Goal: Task Accomplishment & Management: Manage account settings

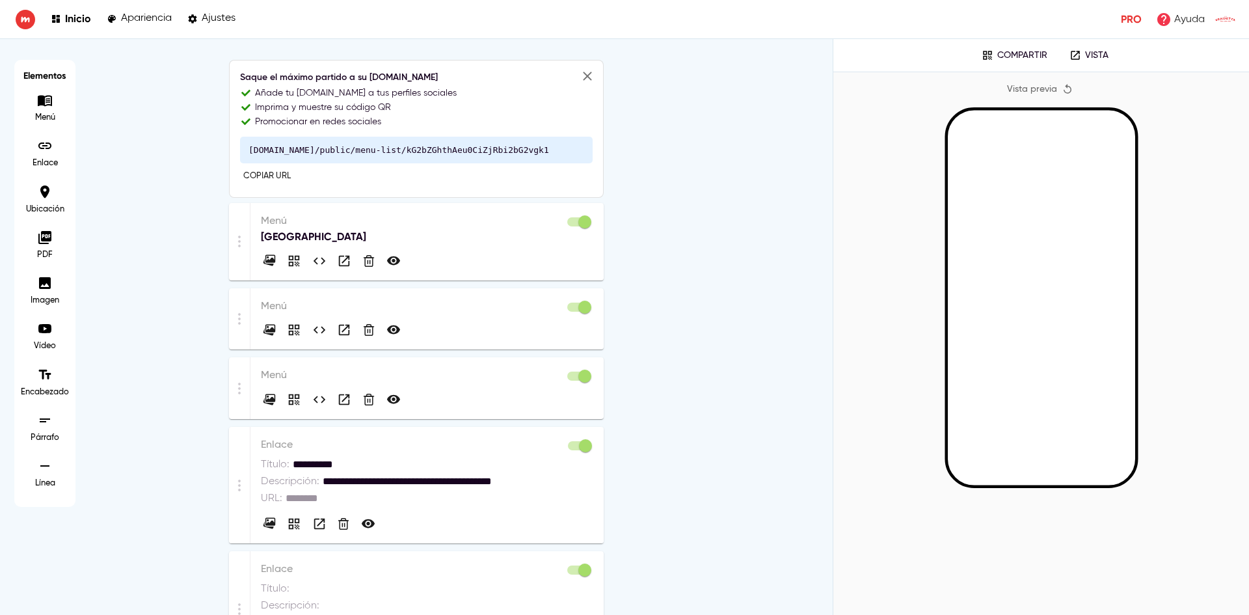
click at [425, 258] on div at bounding box center [427, 257] width 332 height 25
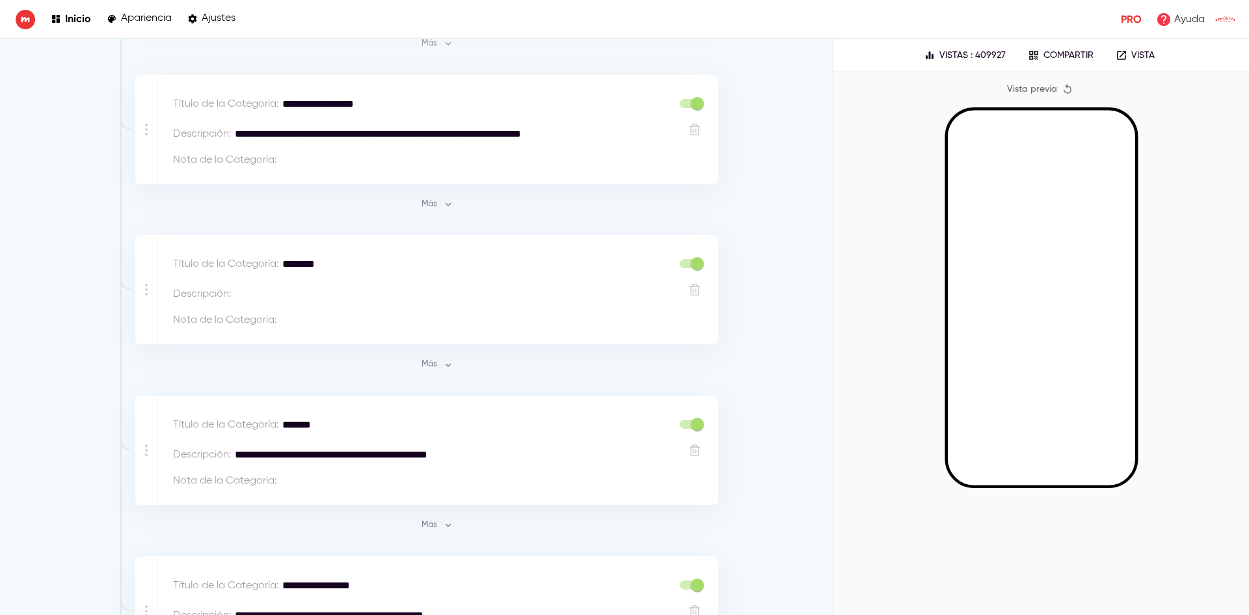
scroll to position [651, 0]
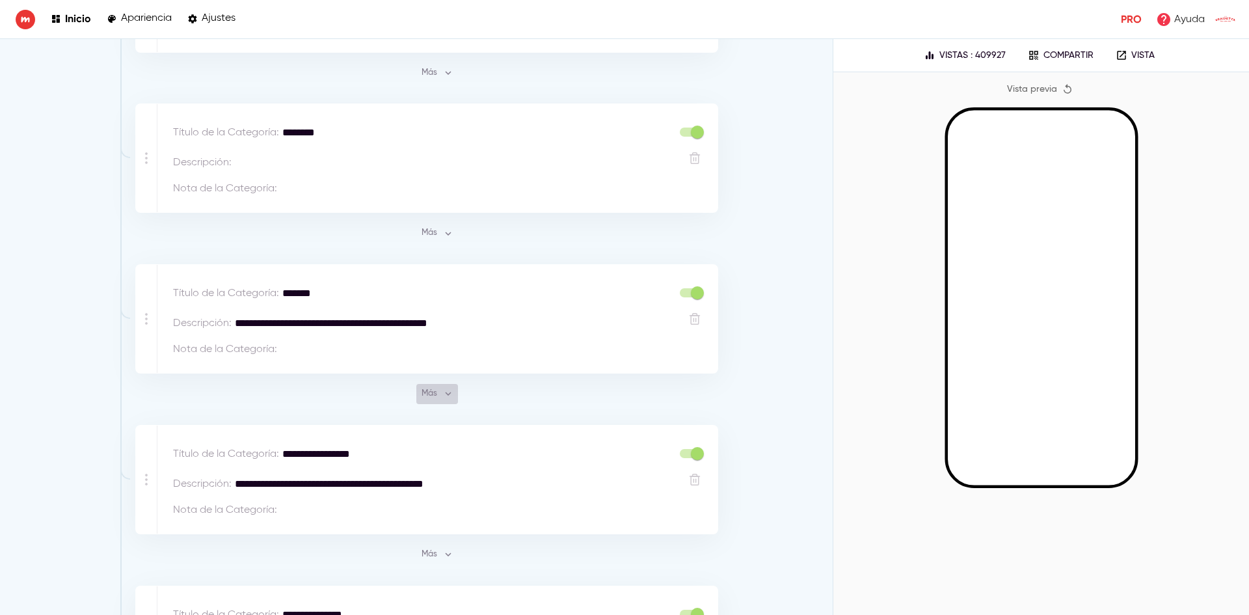
drag, startPoint x: 431, startPoint y: 399, endPoint x: 525, endPoint y: 375, distance: 97.5
click at [431, 399] on span "Más" at bounding box center [437, 393] width 35 height 15
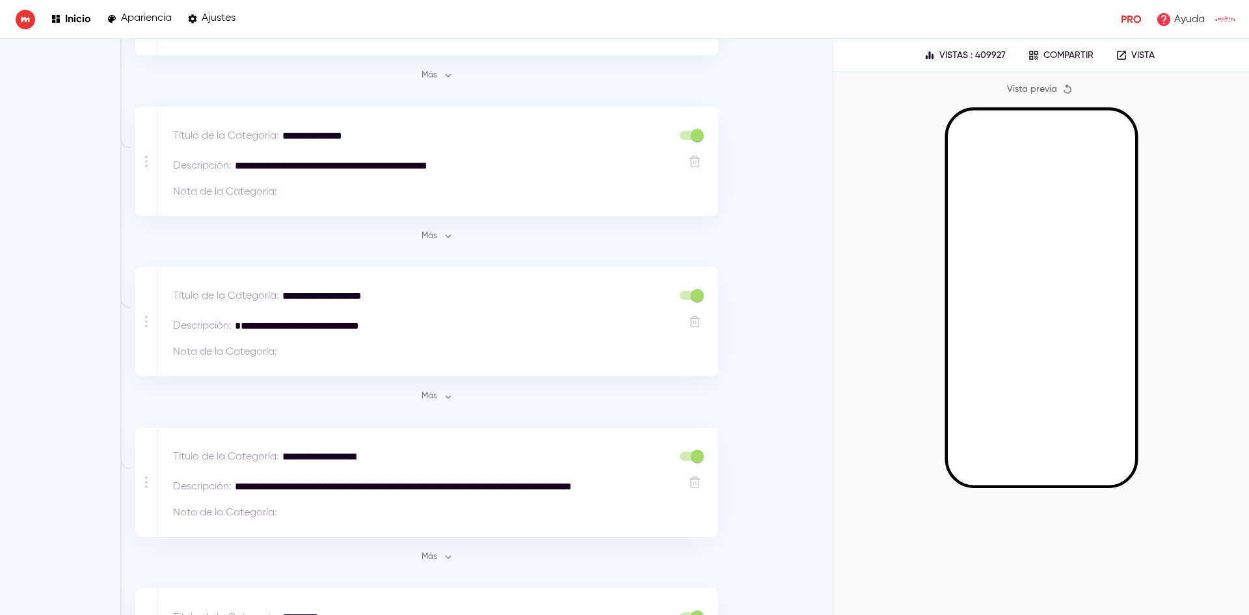
scroll to position [4944, 0]
click at [428, 388] on span "Más" at bounding box center [437, 395] width 35 height 15
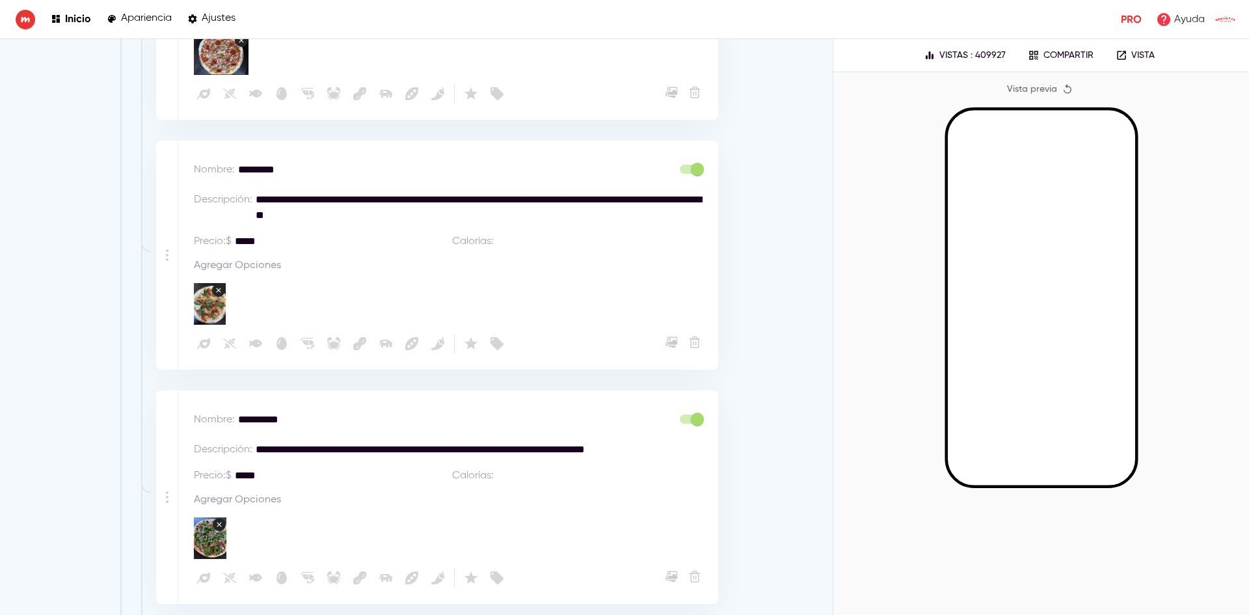
scroll to position [5529, 0]
